Goal: Task Accomplishment & Management: Use online tool/utility

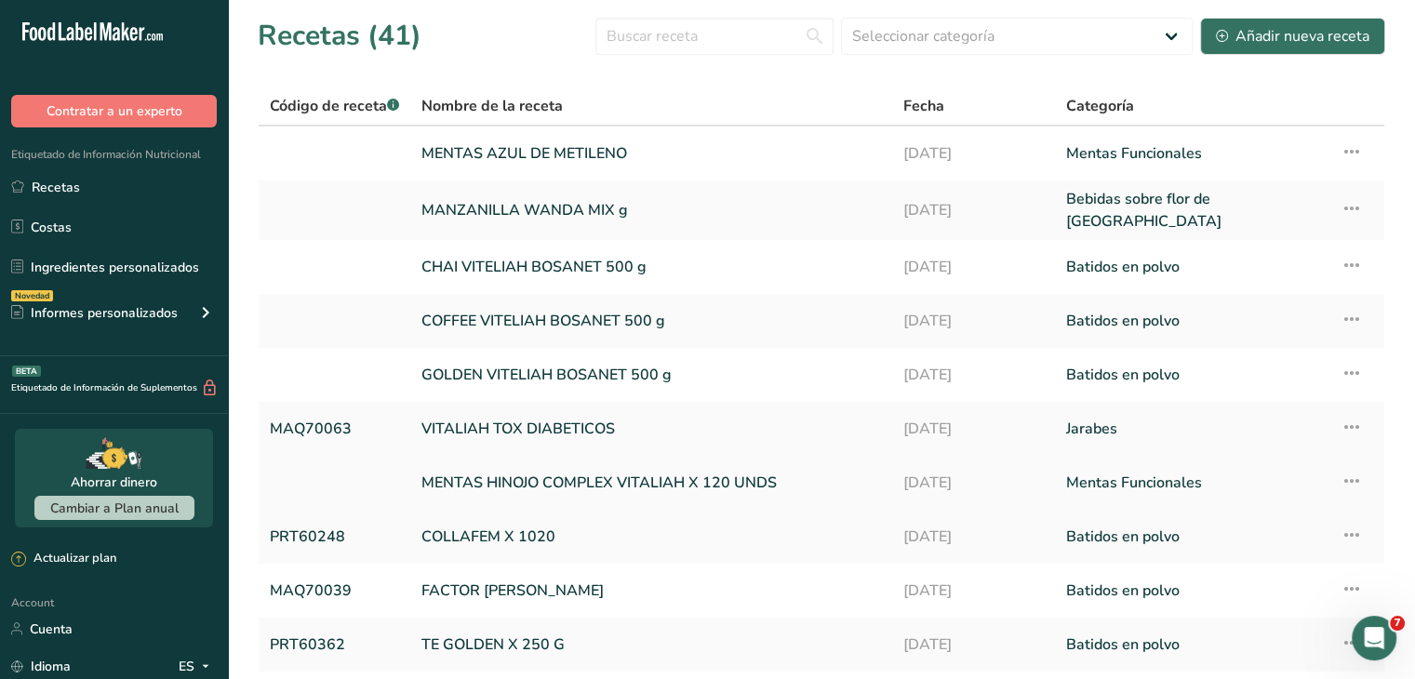
click at [478, 464] on link "MENTAS HINOJO COMPLEX VITALIAH X 120 UNDS" at bounding box center [650, 482] width 459 height 39
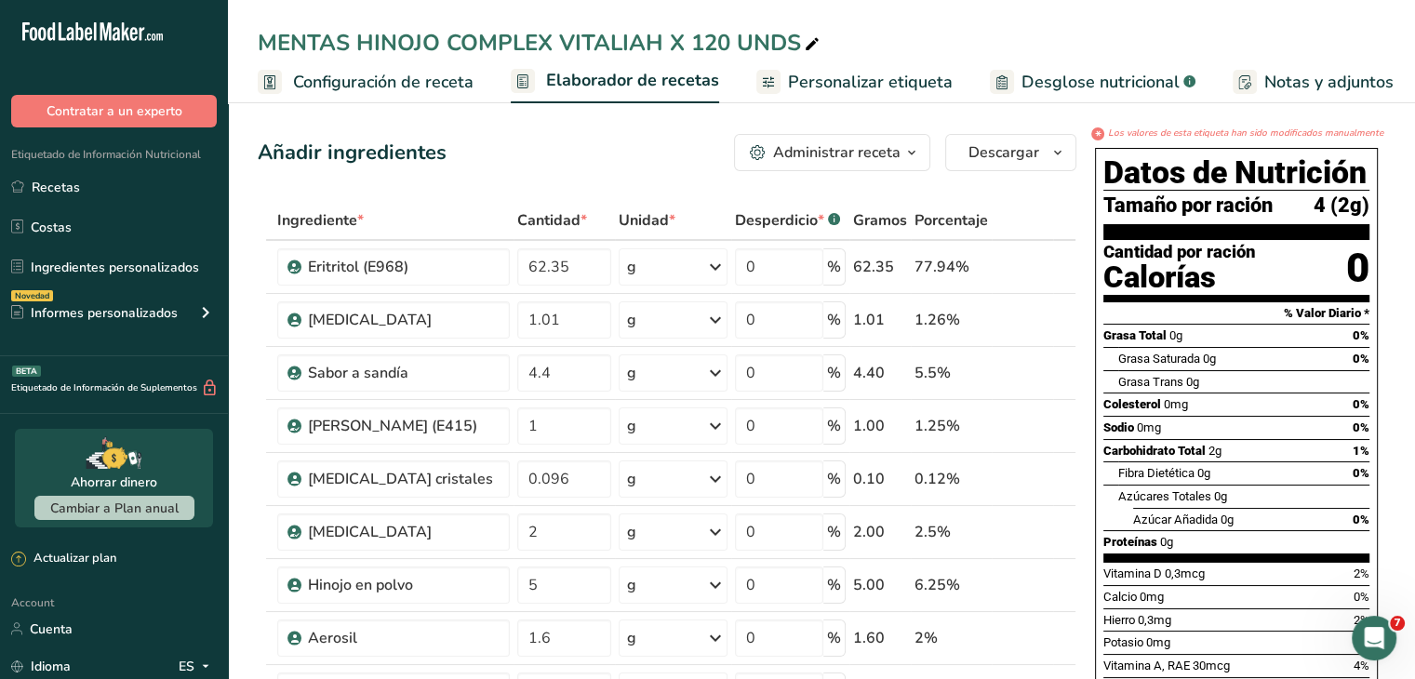
click at [789, 86] on span "Personalizar etiqueta" at bounding box center [870, 82] width 165 height 25
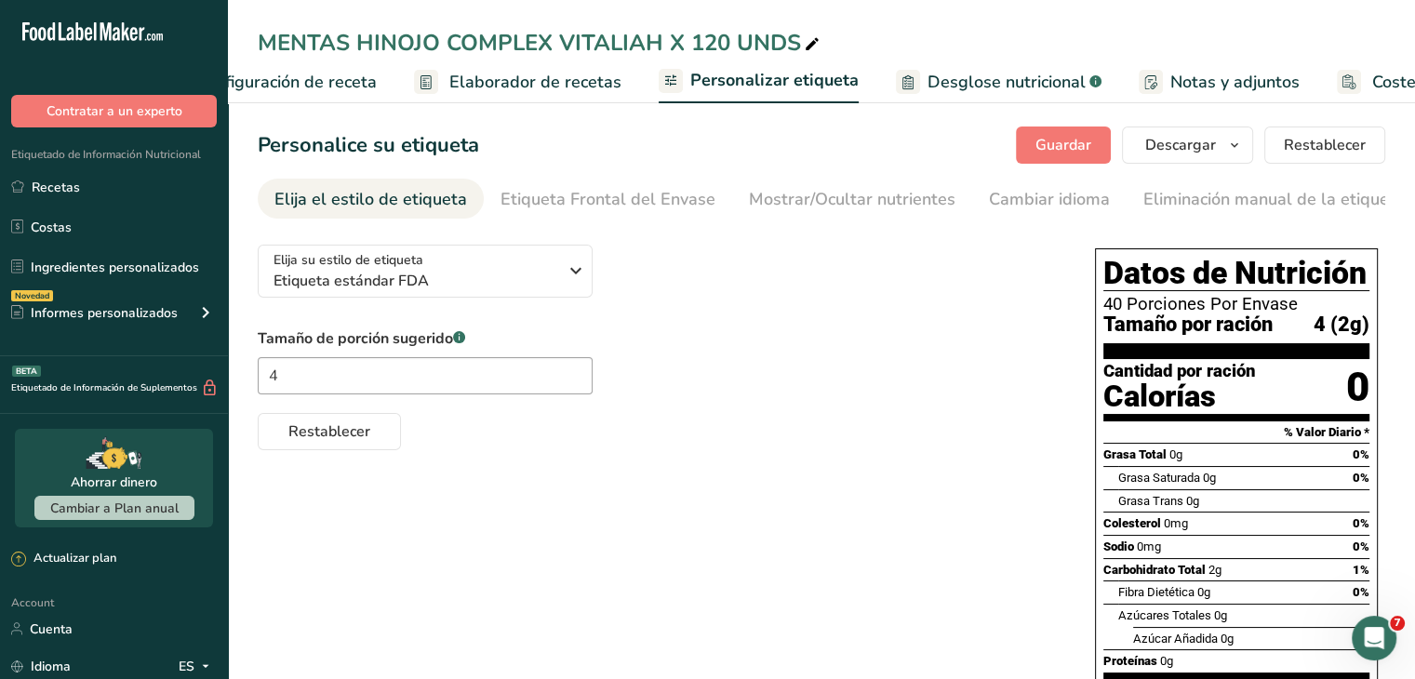
scroll to position [0, 223]
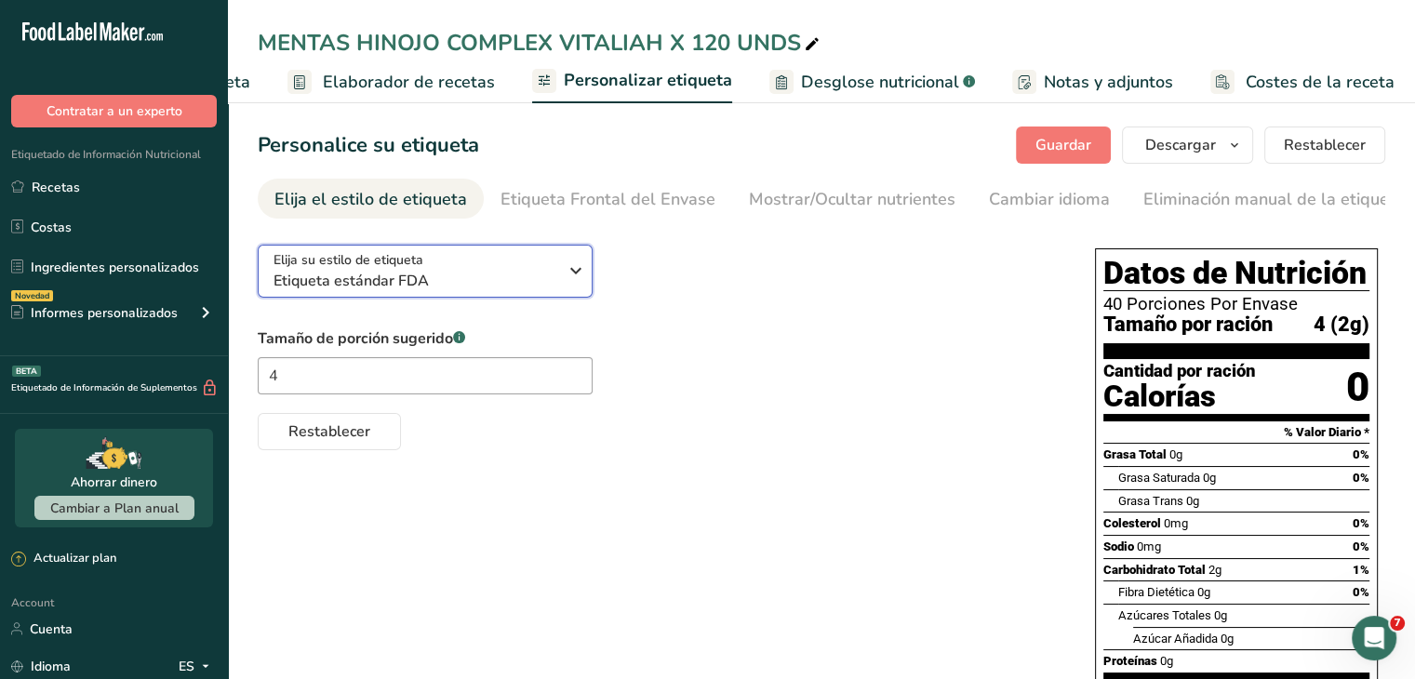
click at [574, 280] on icon "button" at bounding box center [576, 270] width 22 height 33
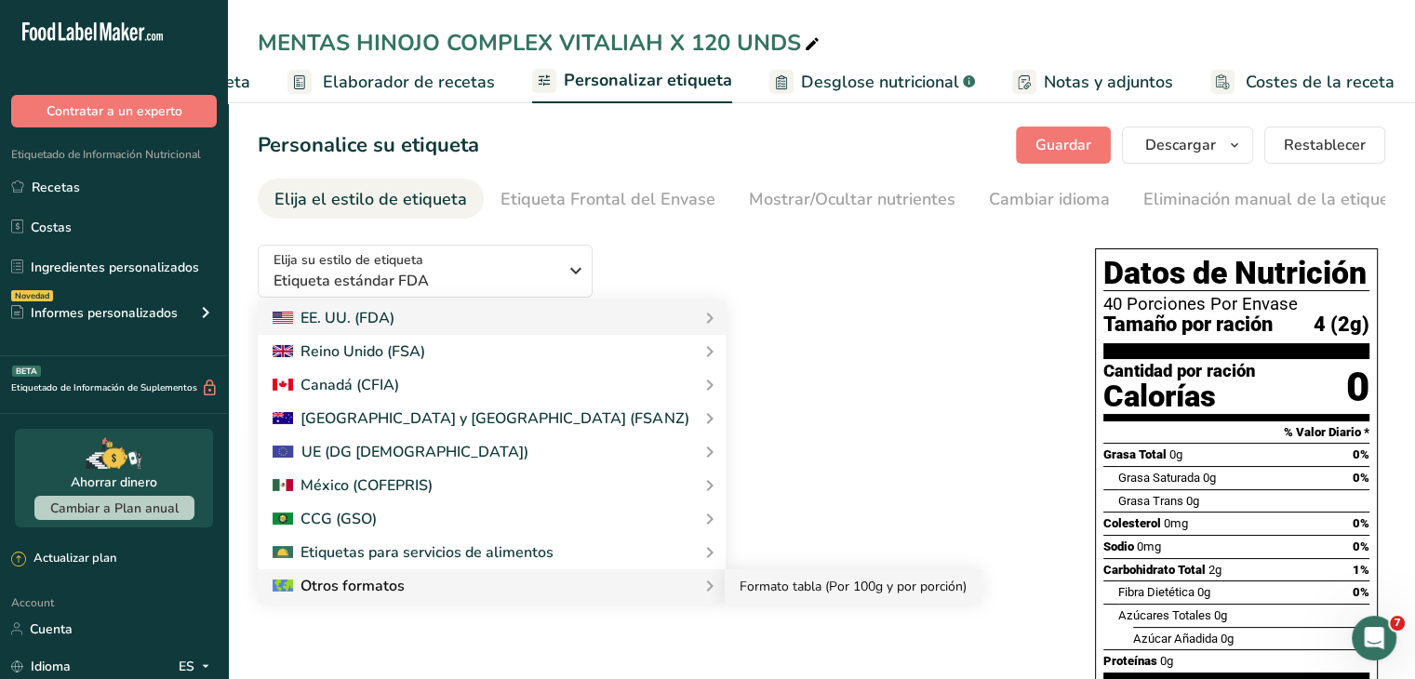
click at [724, 592] on link "Formato tabla (Por 100g y por porción)" at bounding box center [852, 586] width 257 height 34
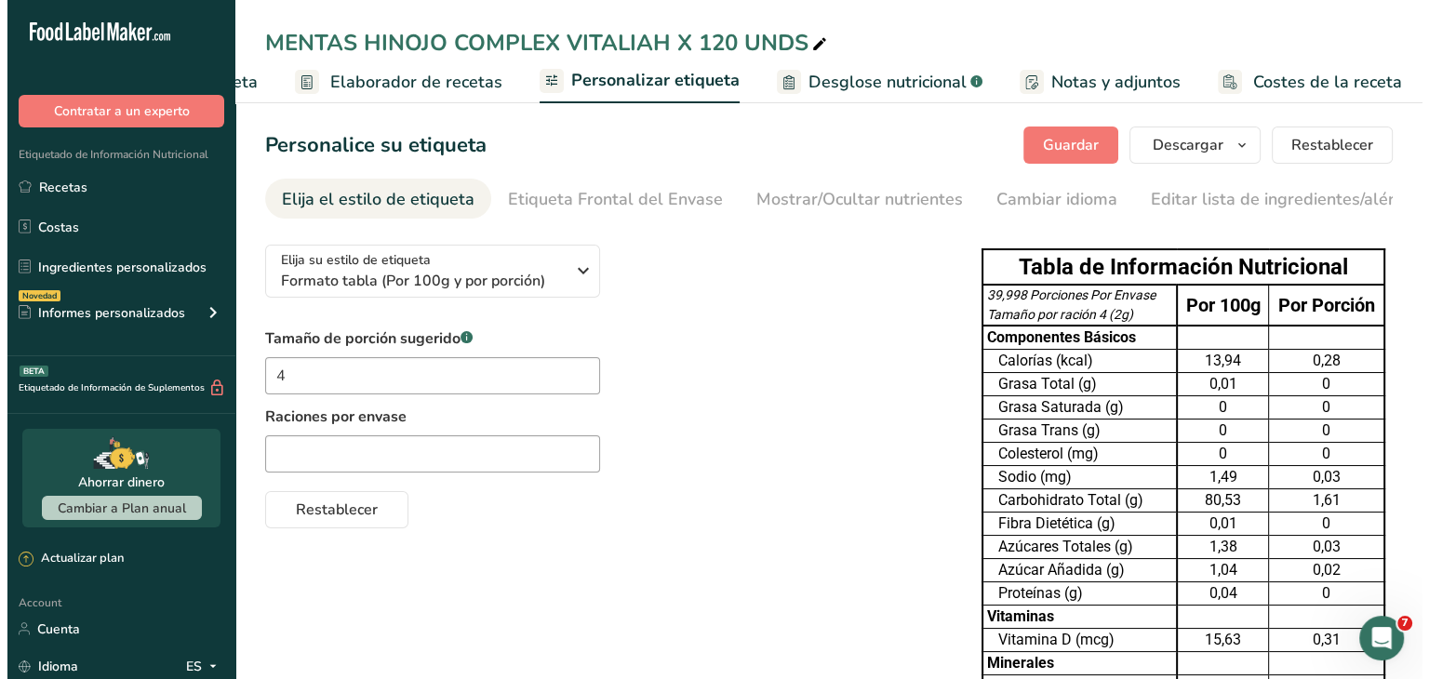
scroll to position [0, 0]
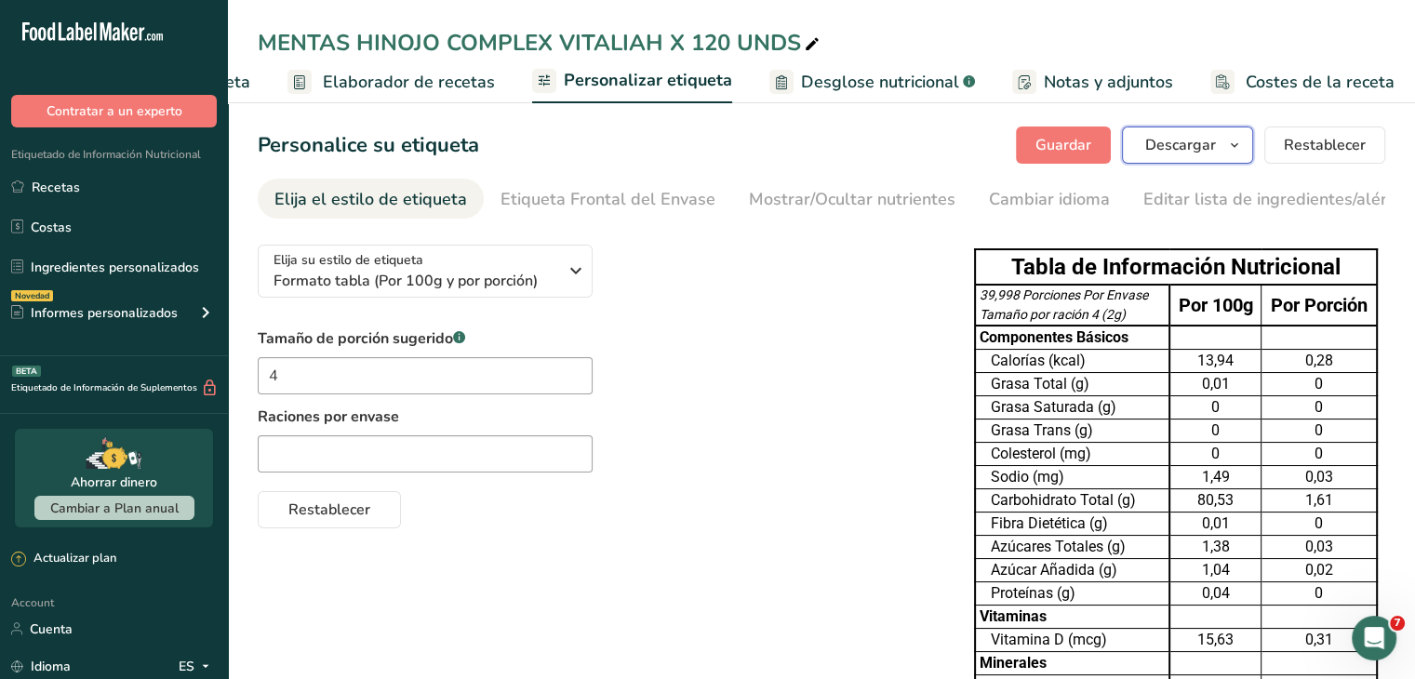
click at [1203, 153] on span "Descargar" at bounding box center [1180, 145] width 71 height 22
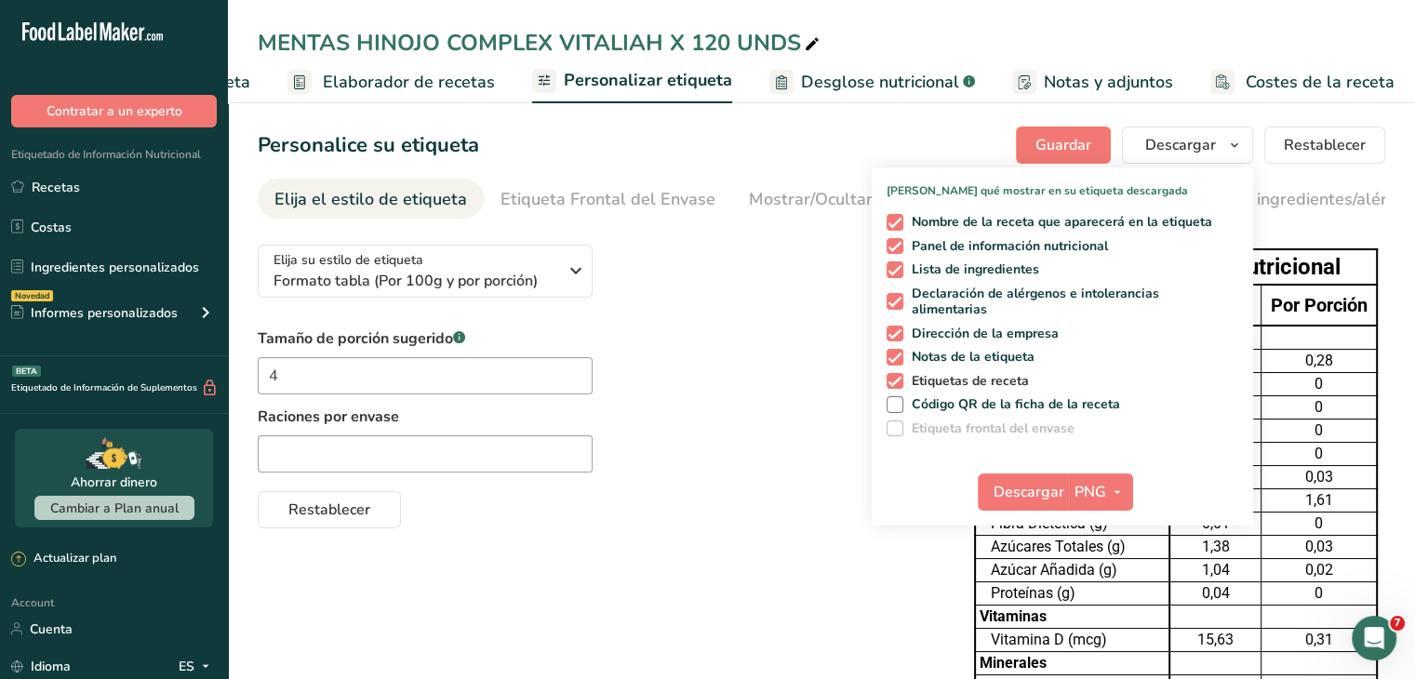
click at [897, 377] on span at bounding box center [894, 381] width 17 height 17
click at [897, 377] on input "Etiquetas de receta" at bounding box center [892, 381] width 12 height 12
checkbox input "false"
click at [897, 359] on span at bounding box center [894, 357] width 17 height 17
click at [897, 359] on input "Notas de la etiqueta" at bounding box center [892, 357] width 12 height 12
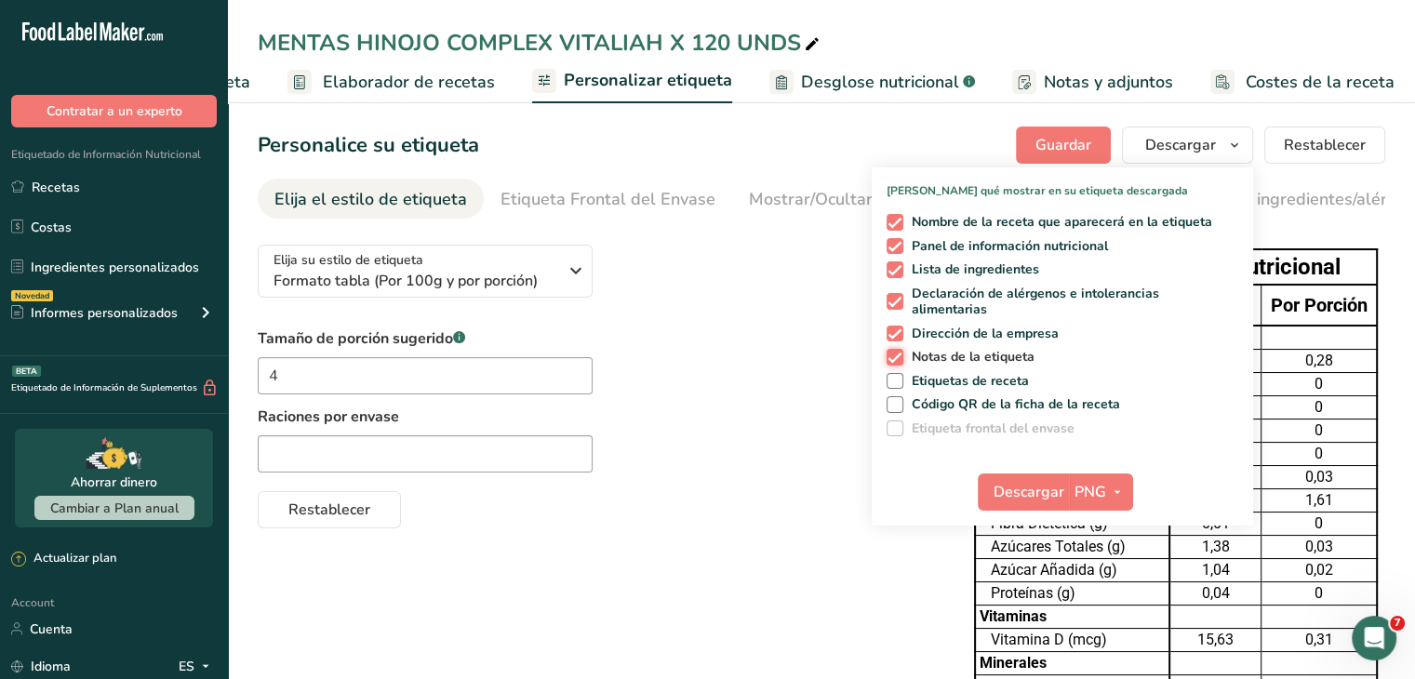
checkbox input "false"
click at [896, 328] on span at bounding box center [894, 334] width 17 height 17
click at [896, 328] on input "Dirección de la empresa" at bounding box center [892, 333] width 12 height 12
checkbox input "false"
click at [895, 272] on span at bounding box center [894, 269] width 17 height 17
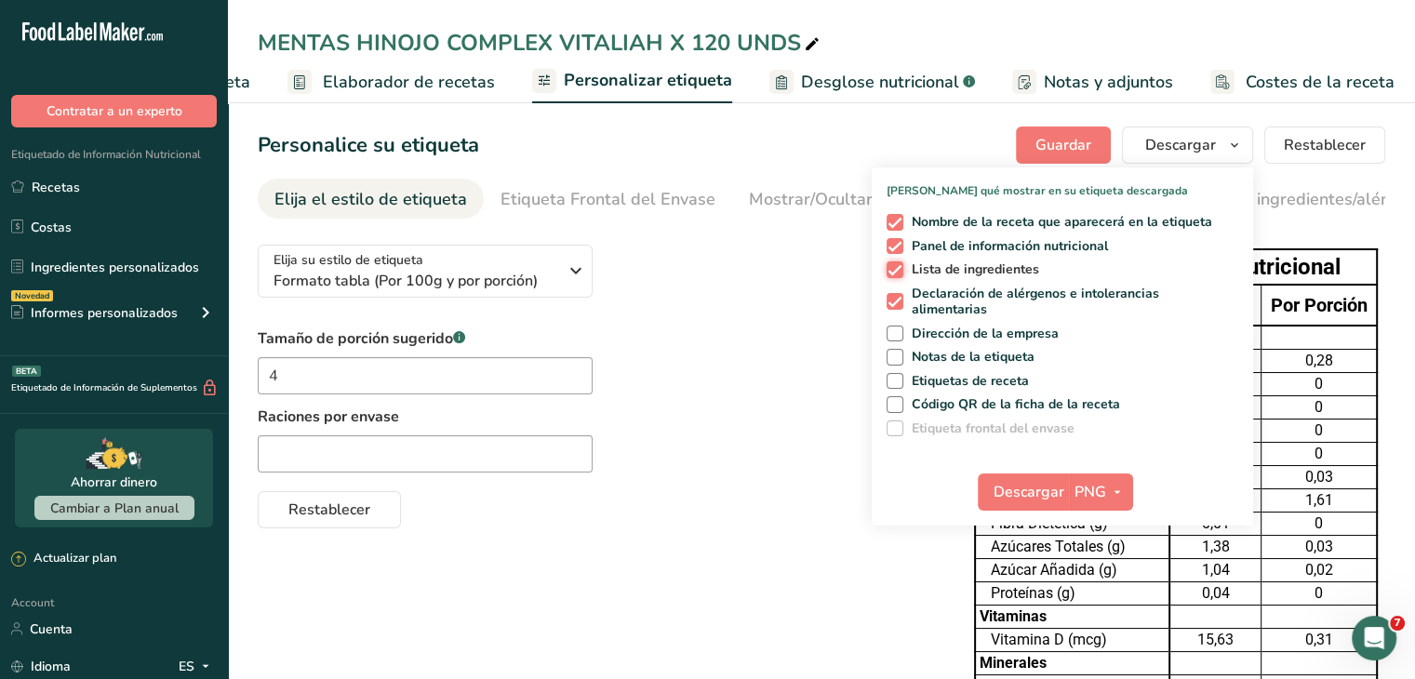
click at [895, 272] on input "Lista de ingredientes" at bounding box center [892, 269] width 12 height 12
checkbox input "false"
click at [895, 239] on span at bounding box center [894, 246] width 17 height 17
click at [895, 240] on input "Panel de información nutricional" at bounding box center [892, 246] width 12 height 12
checkbox input "false"
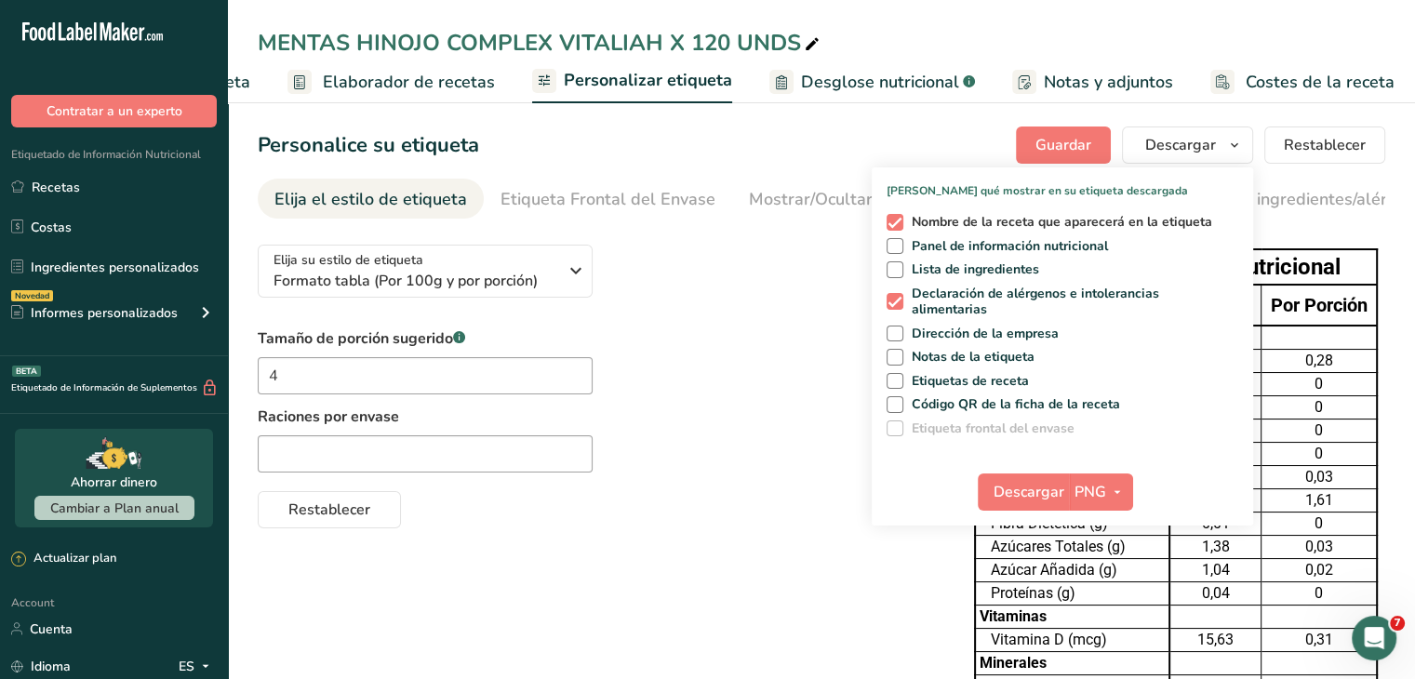
click at [894, 225] on span at bounding box center [894, 222] width 17 height 17
click at [894, 225] on input "Nombre de la receta que aparecerá en la etiqueta" at bounding box center [892, 222] width 12 height 12
checkbox input "false"
click at [896, 246] on span at bounding box center [894, 246] width 17 height 17
click at [896, 246] on input "Panel de información nutricional" at bounding box center [892, 246] width 12 height 12
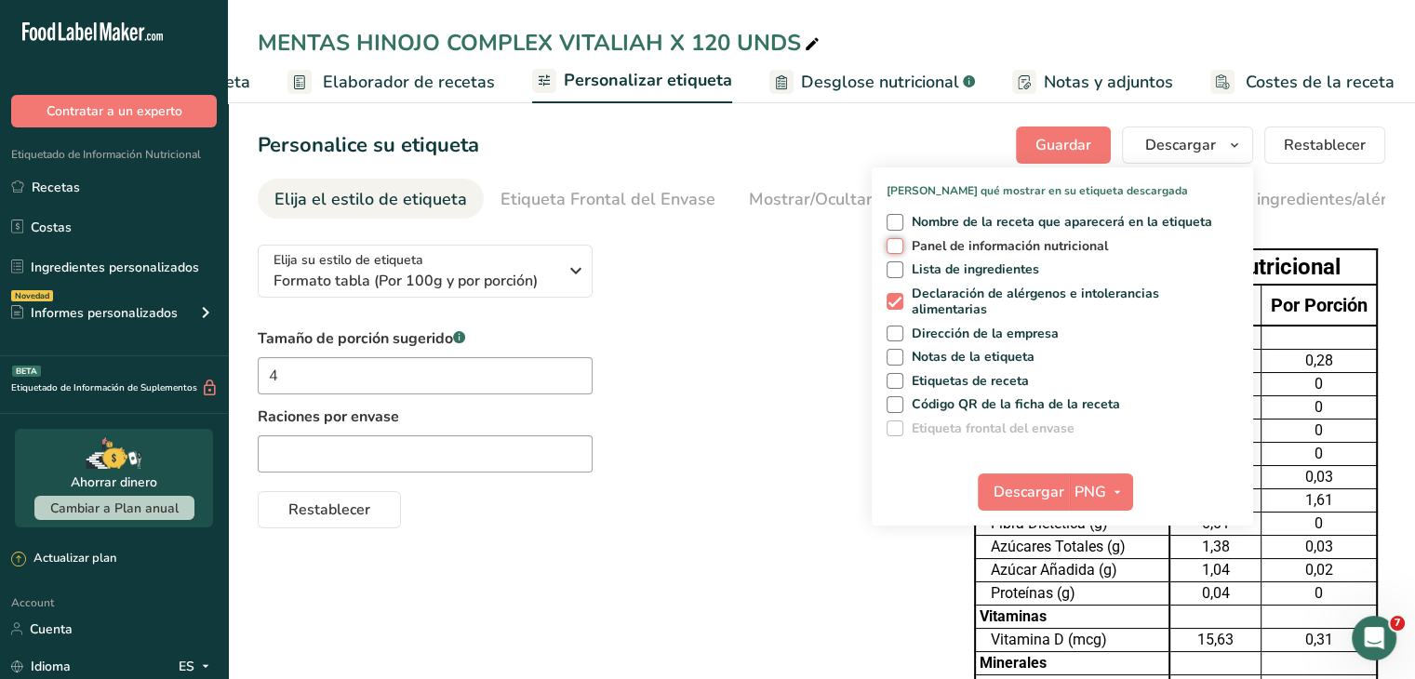
checkbox input "true"
click at [1018, 483] on span "Descargar" at bounding box center [1028, 492] width 71 height 22
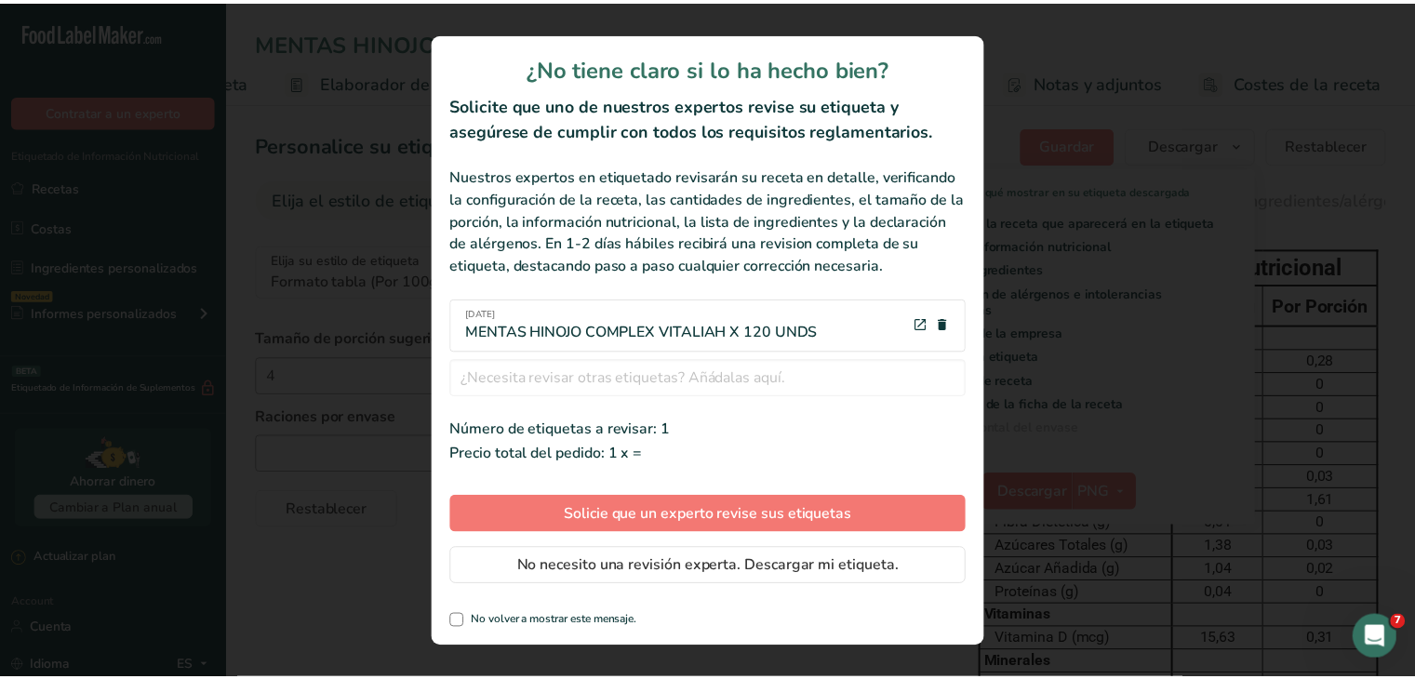
scroll to position [0, 208]
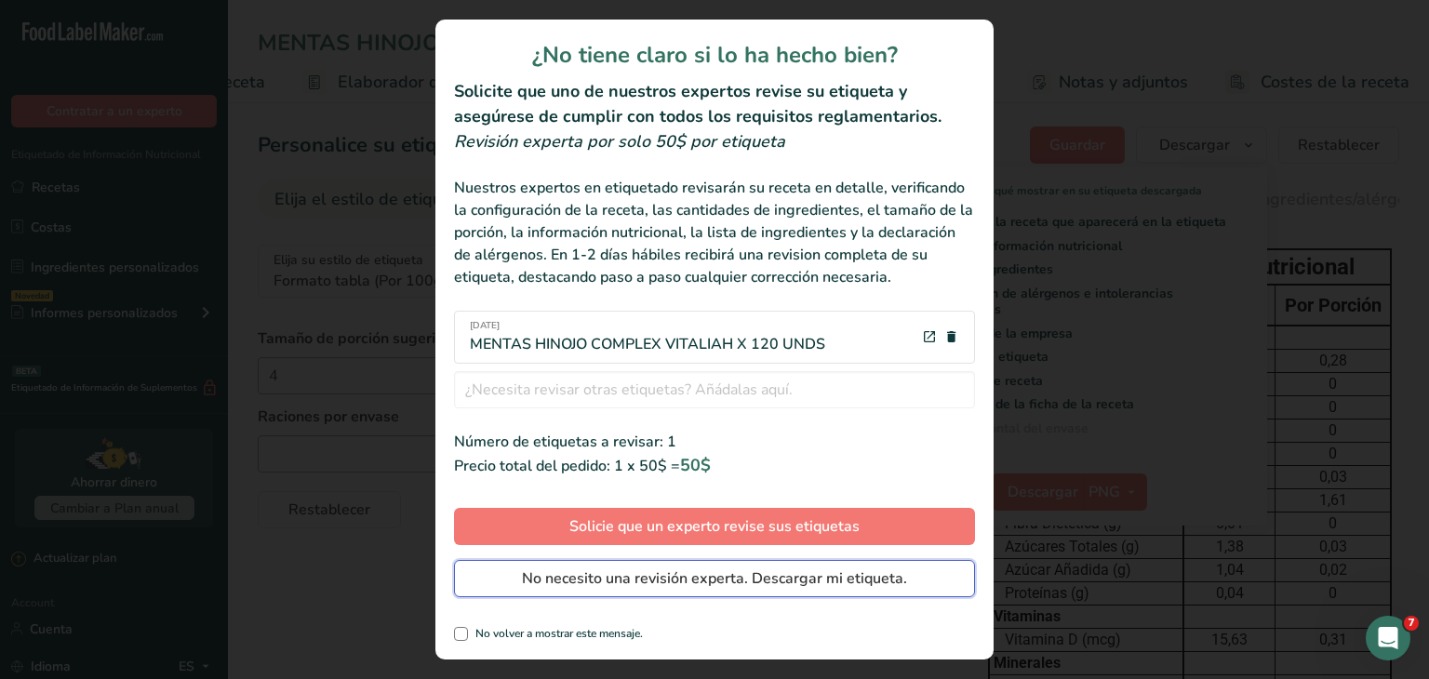
click at [884, 569] on span "No necesito una revisión experta. Descargar mi etiqueta." at bounding box center [714, 578] width 385 height 22
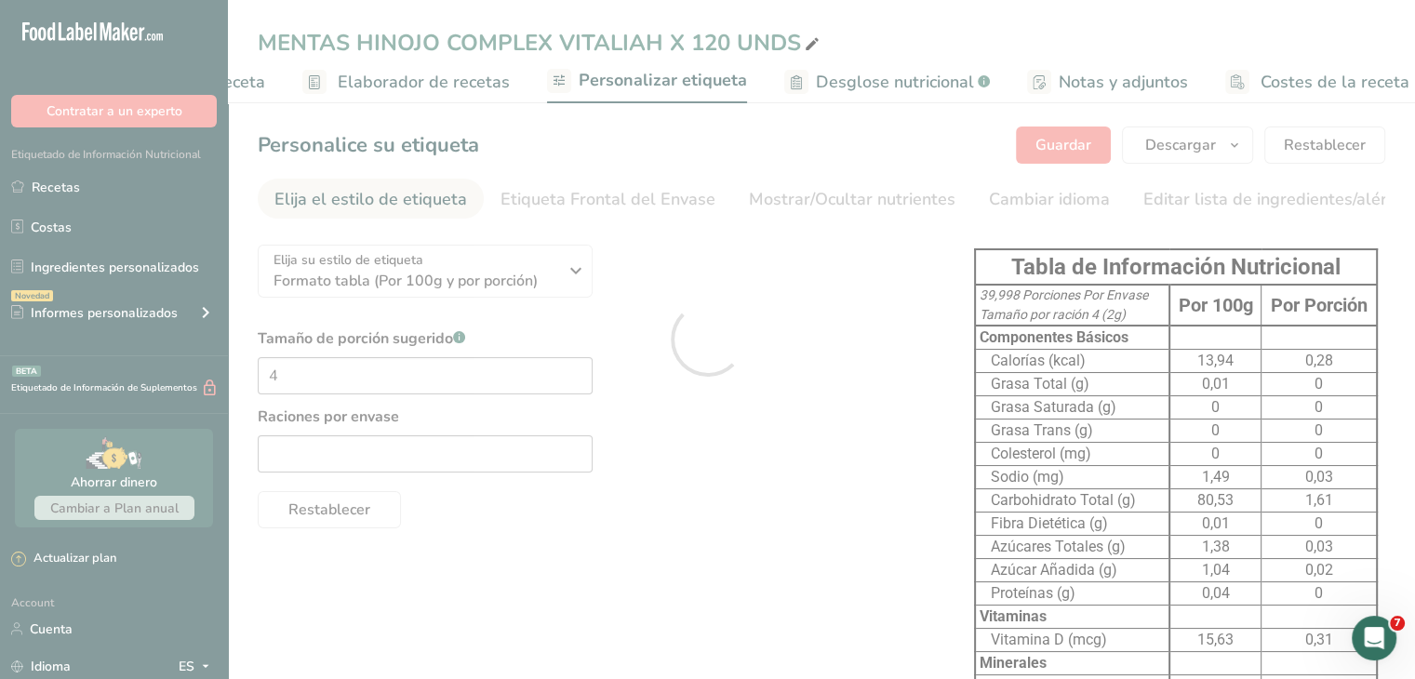
scroll to position [0, 0]
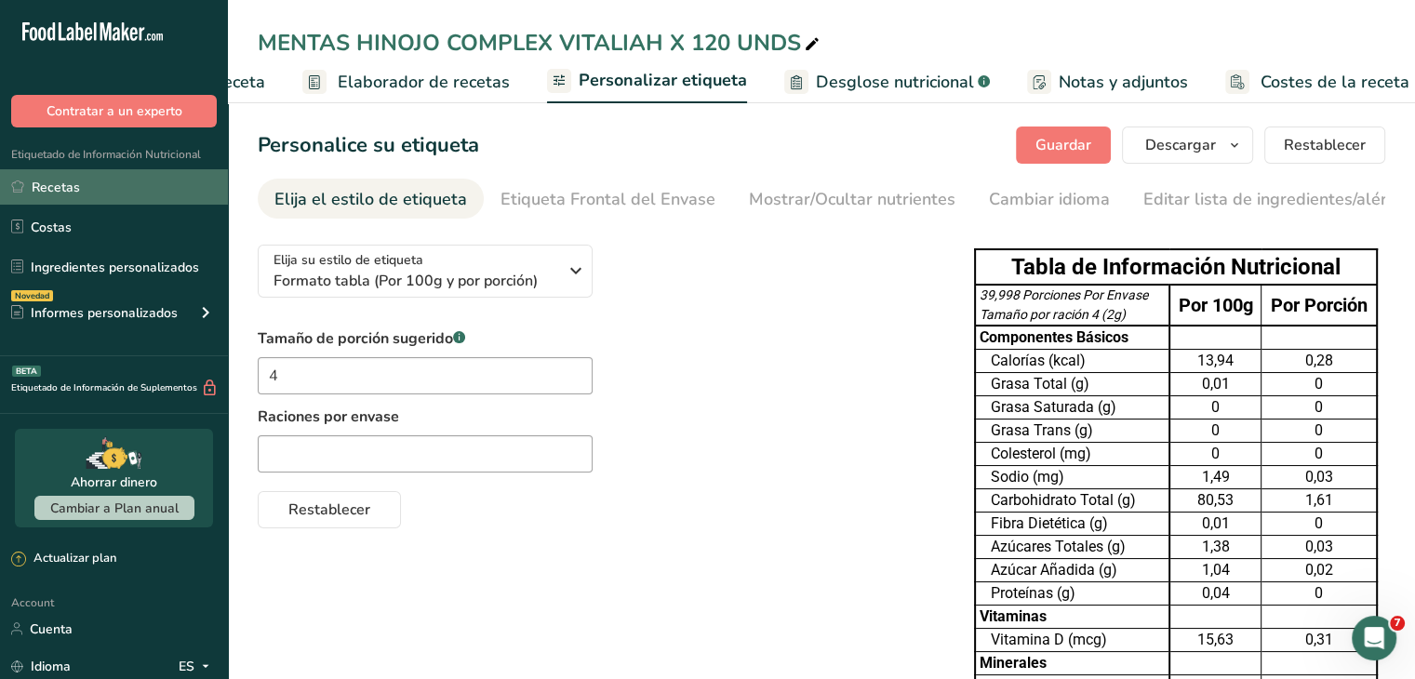
click at [74, 171] on link "Recetas" at bounding box center [114, 186] width 228 height 35
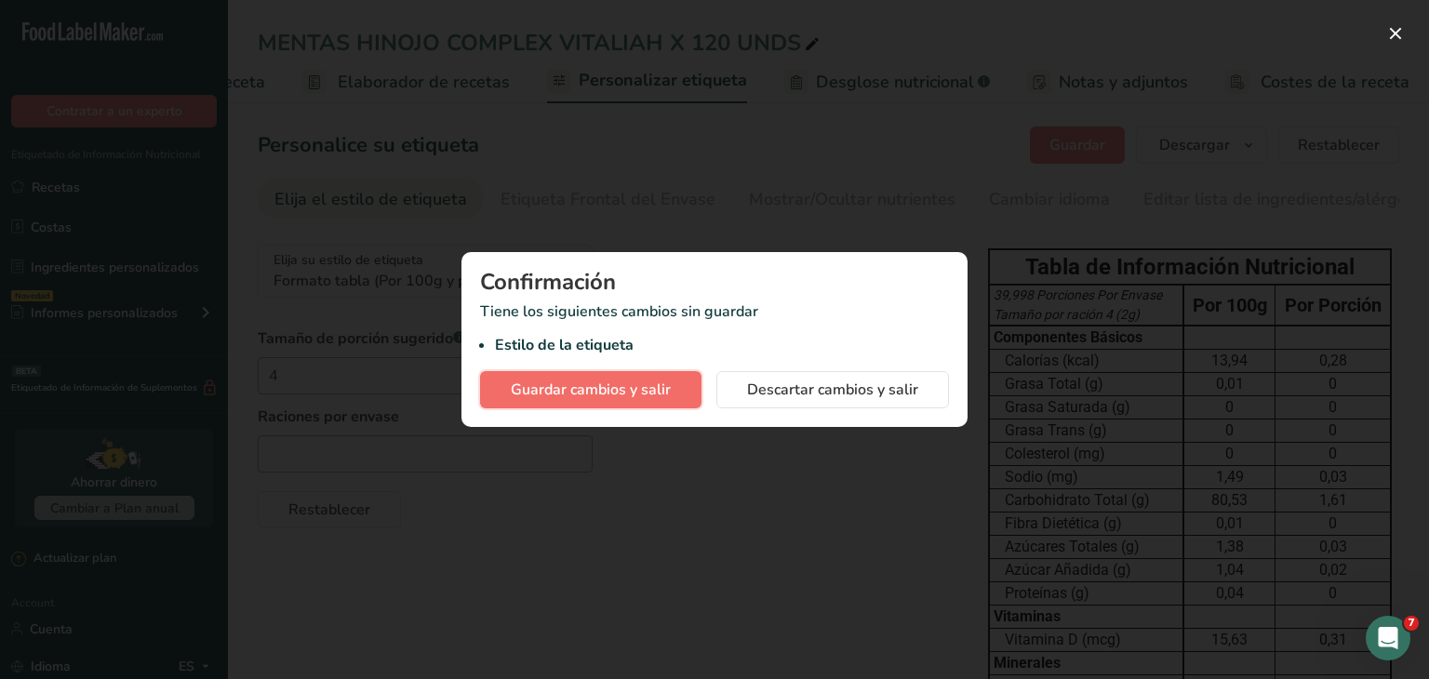
click at [612, 379] on span "Guardar cambios y salir" at bounding box center [591, 390] width 160 height 22
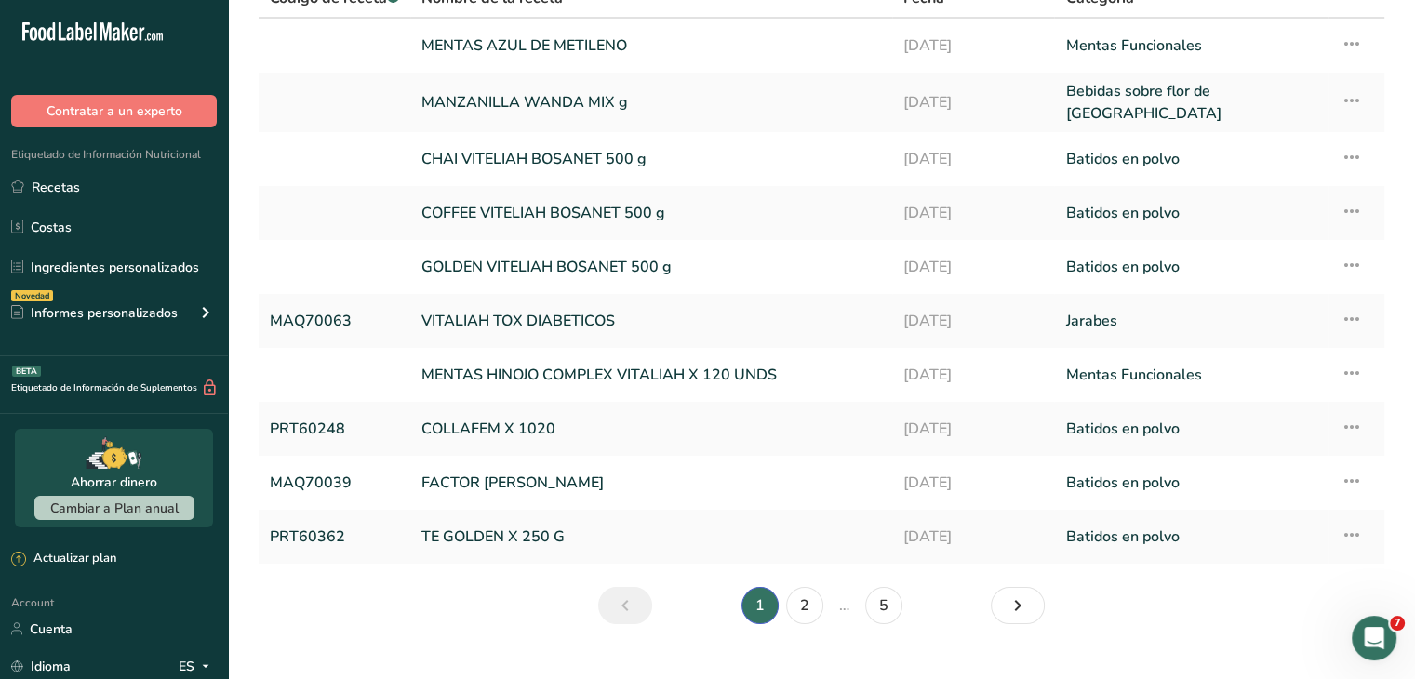
scroll to position [136, 0]
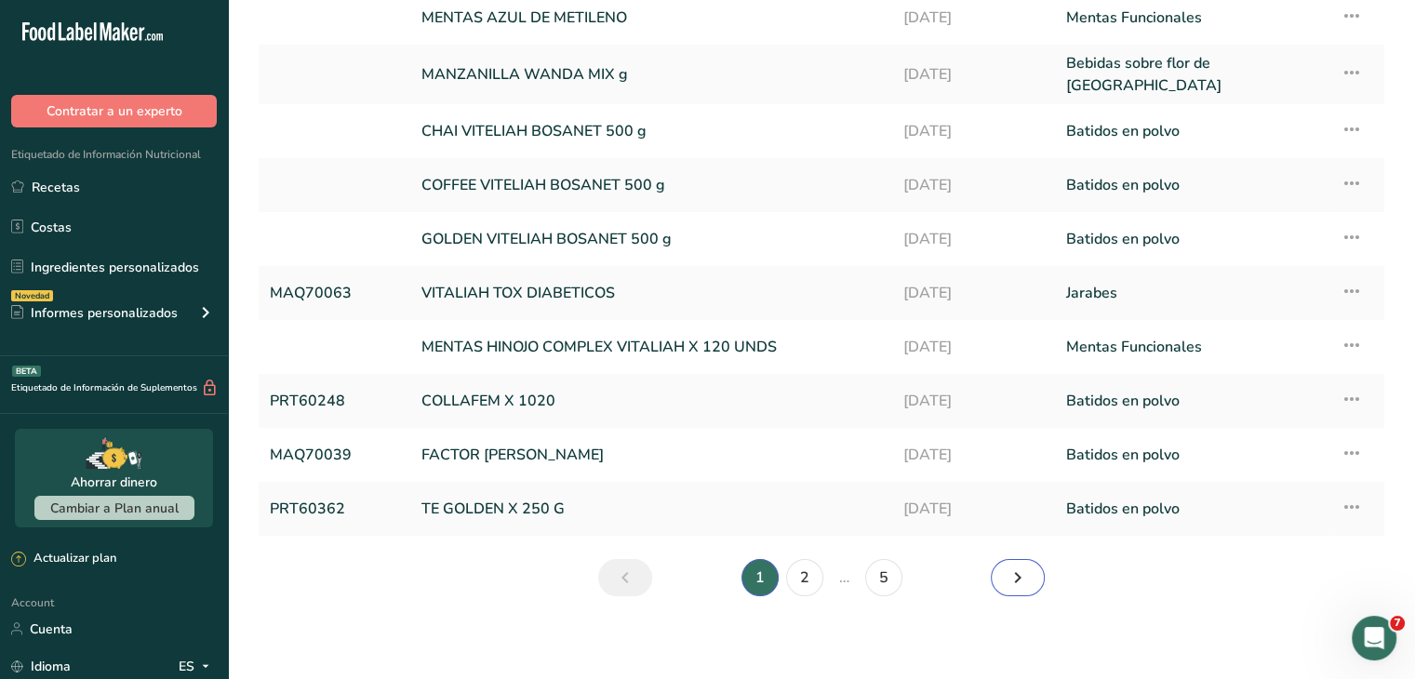
click at [1008, 572] on icon "Siguiente página" at bounding box center [1017, 577] width 22 height 33
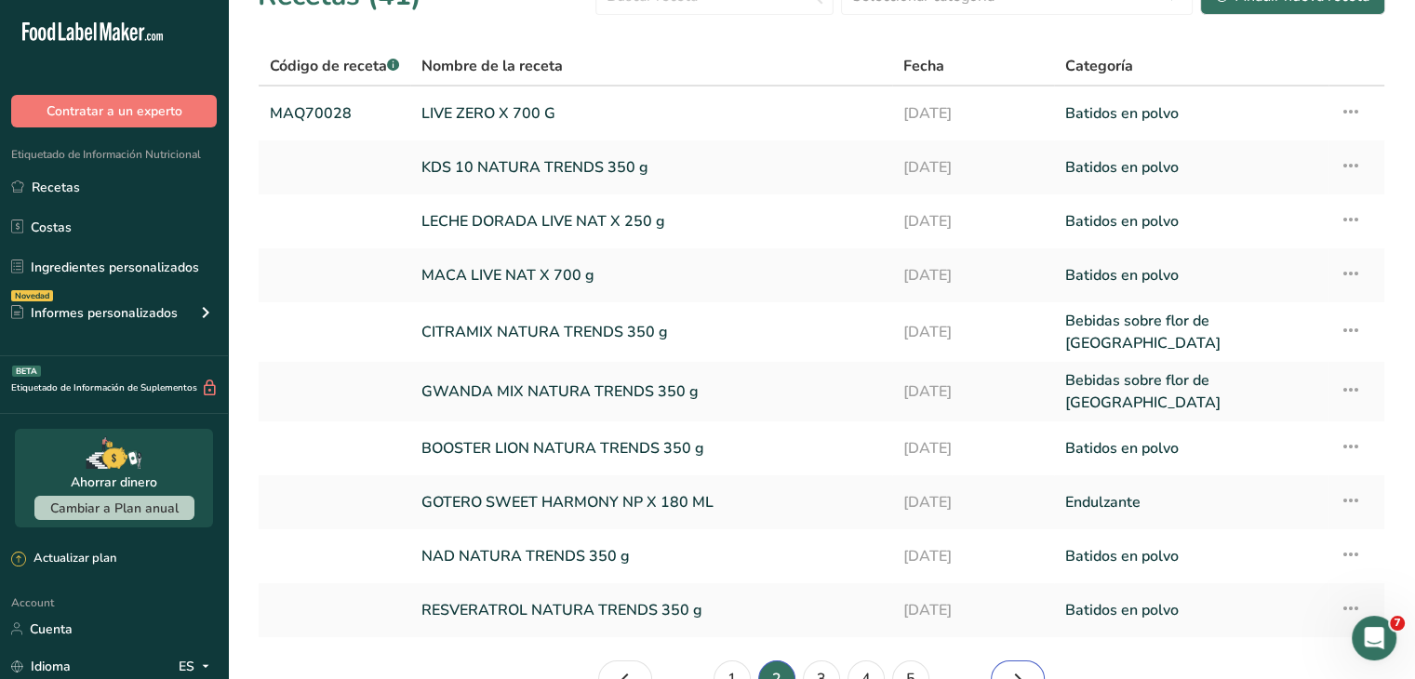
scroll to position [39, 0]
click at [520, 115] on link "LIVE ZERO X 700 G" at bounding box center [650, 114] width 459 height 39
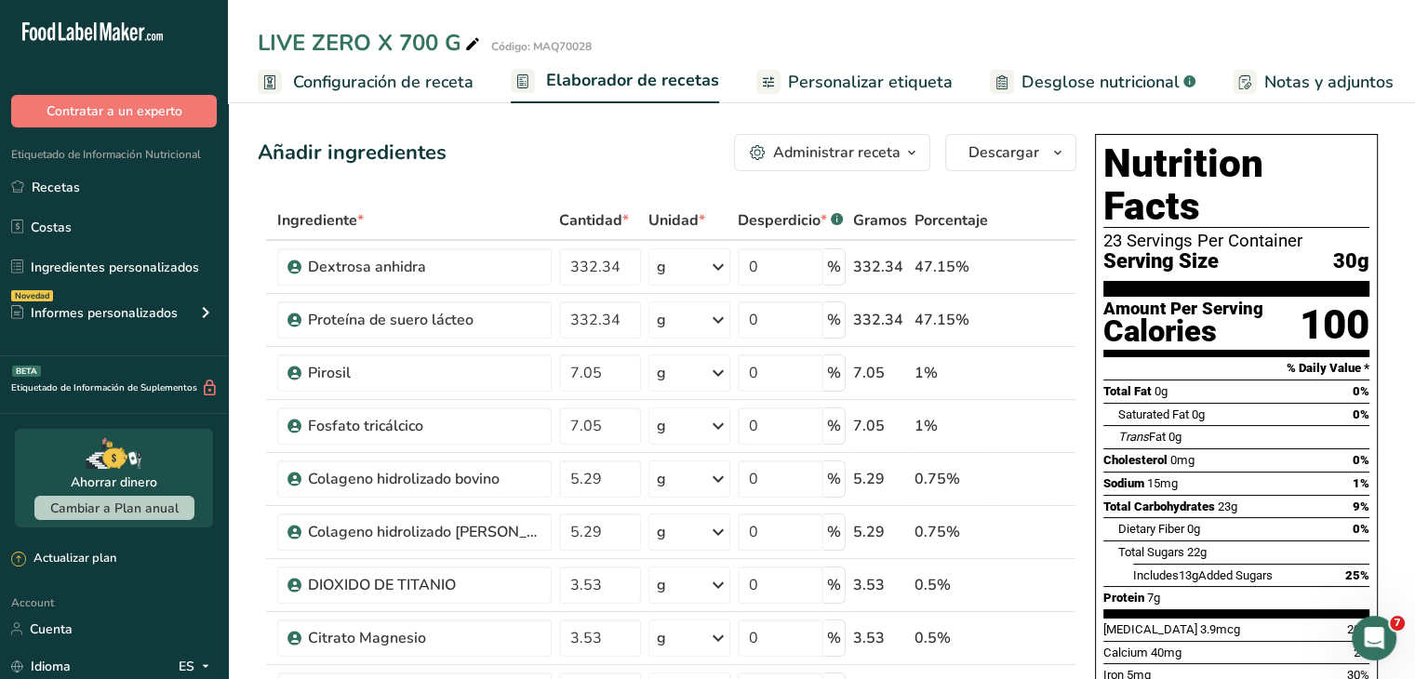
click at [370, 92] on span "Configuración de receta" at bounding box center [383, 82] width 180 height 25
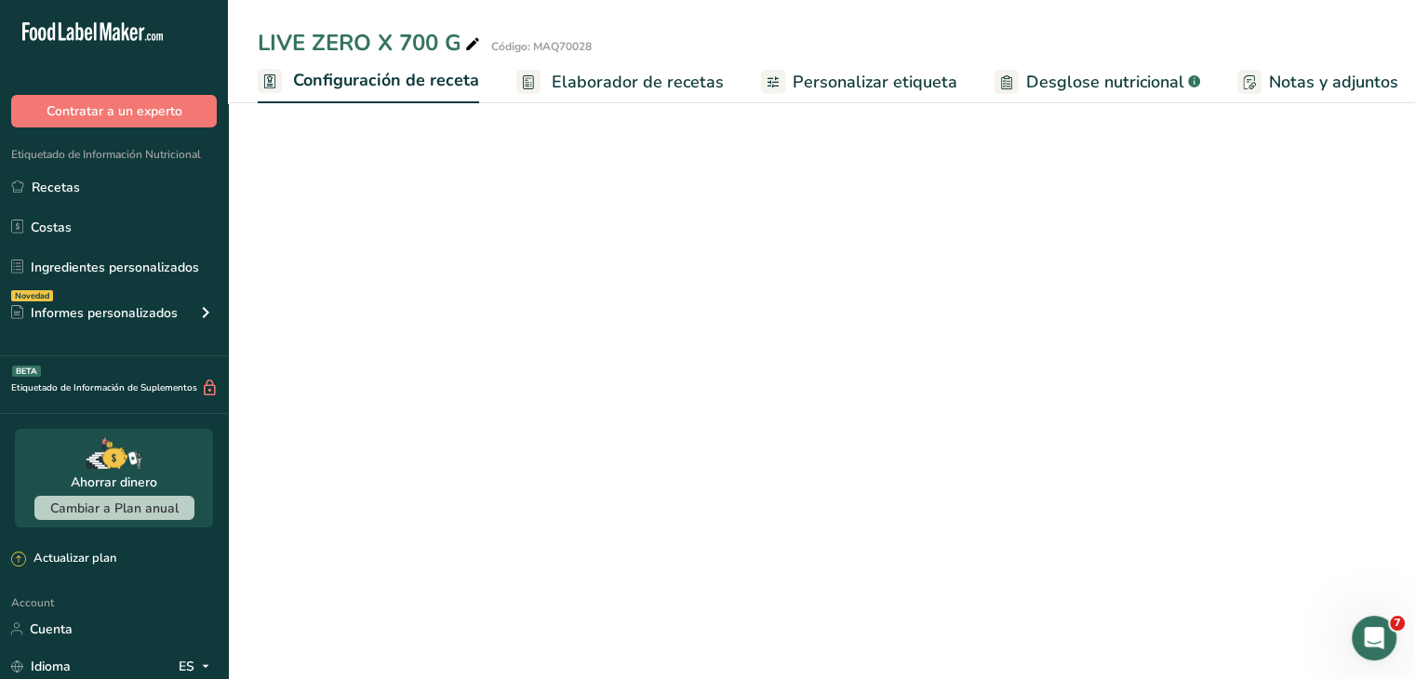
scroll to position [0, 7]
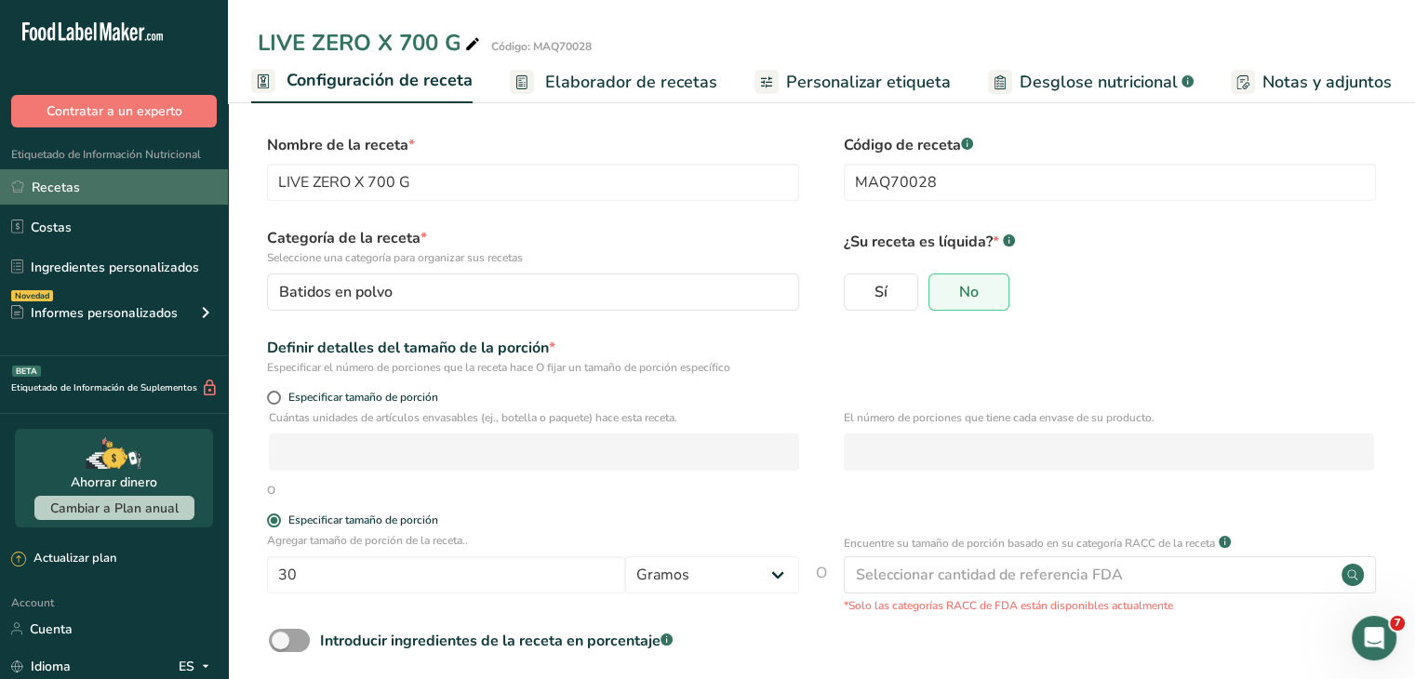
click at [77, 178] on link "Recetas" at bounding box center [114, 186] width 228 height 35
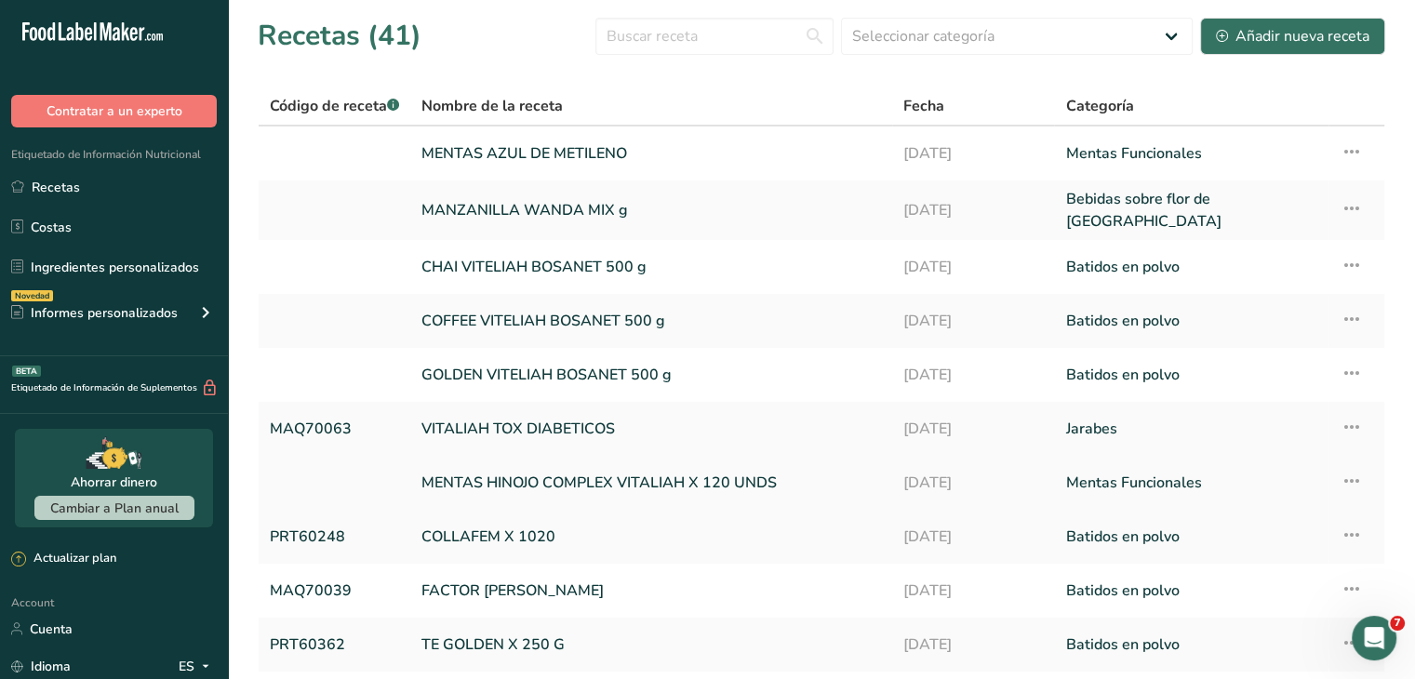
click at [430, 467] on link "MENTAS HINOJO COMPLEX VITALIAH X 120 UNDS" at bounding box center [650, 482] width 459 height 39
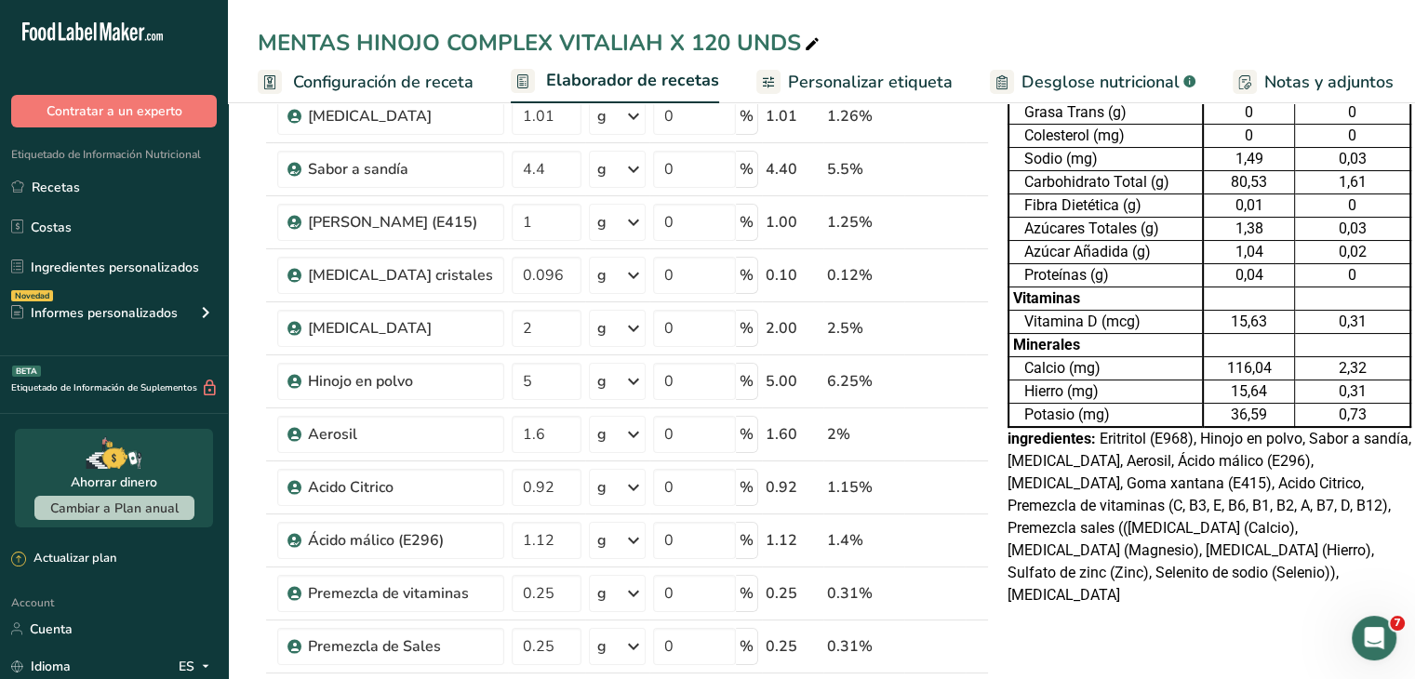
scroll to position [205, 0]
drag, startPoint x: 1068, startPoint y: 503, endPoint x: 1328, endPoint y: 570, distance: 268.9
click at [1328, 570] on div "ingredientes: Eritritol (E968), Hinojo en polvo, Sabor a sandía, Ácido ascórbic…" at bounding box center [1209, 516] width 404 height 179
copy span "(C, B3, E, B6, B1, B2, A, B7, D, B12), Premezcla sales ((Carbonato de calcio (C…"
click at [73, 183] on link "Recetas" at bounding box center [114, 186] width 228 height 35
